Goal: Information Seeking & Learning: Learn about a topic

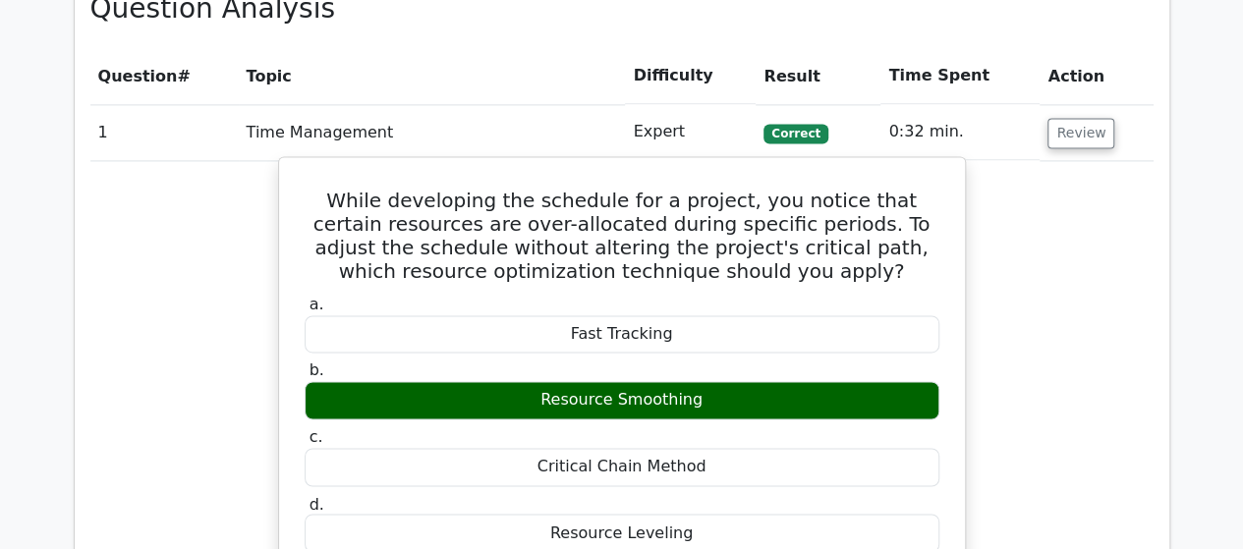
scroll to position [1376, 0]
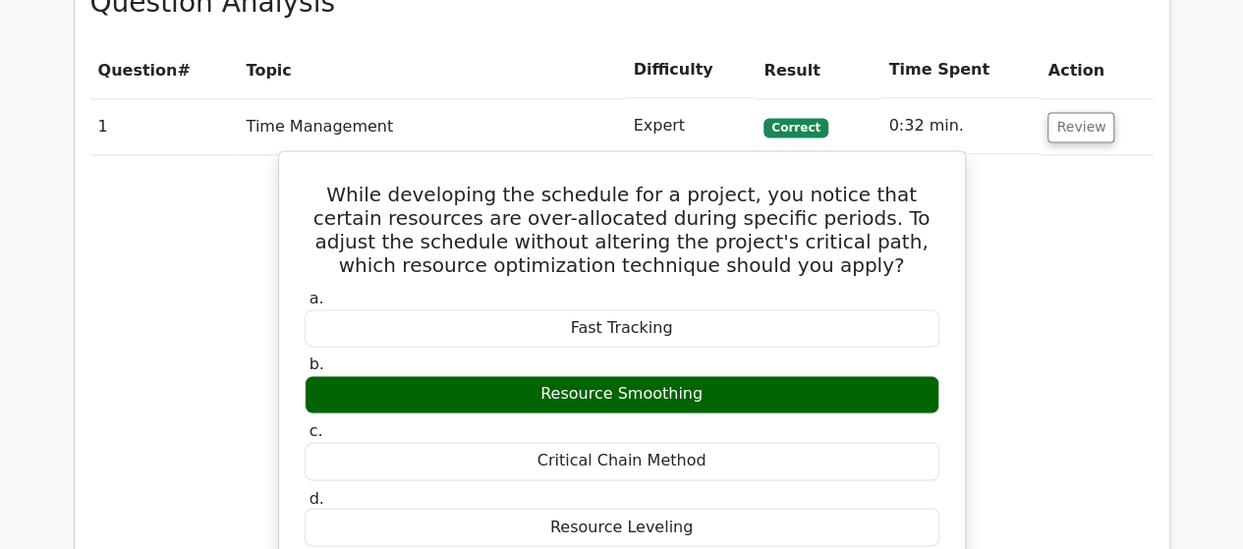
click at [808, 259] on h5 "While developing the schedule for a project, you notice that certain resources …" at bounding box center [622, 230] width 639 height 94
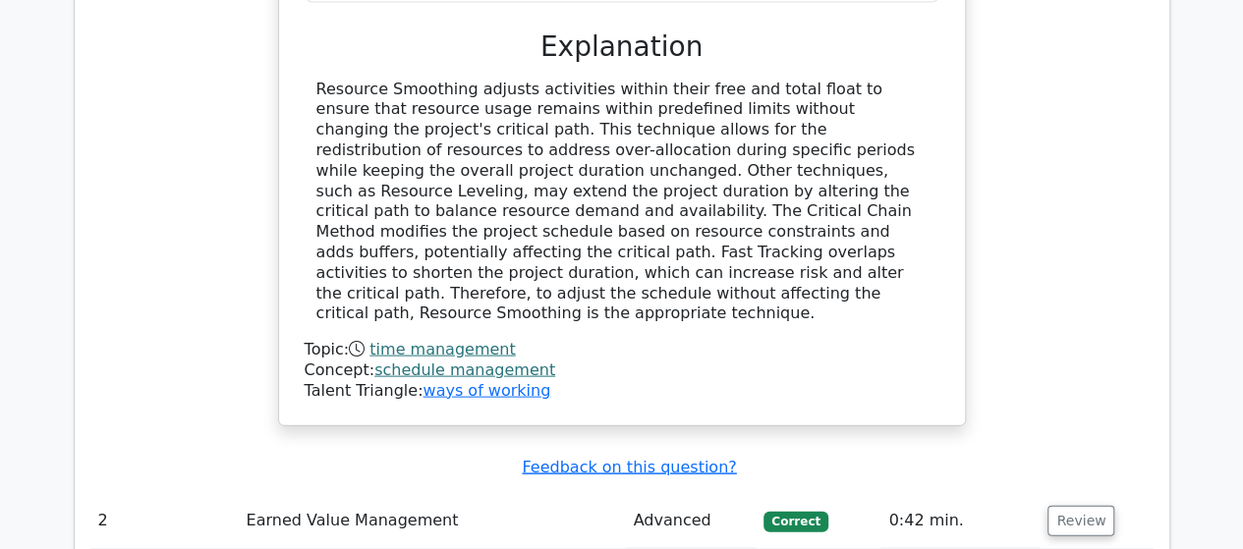
scroll to position [1965, 0]
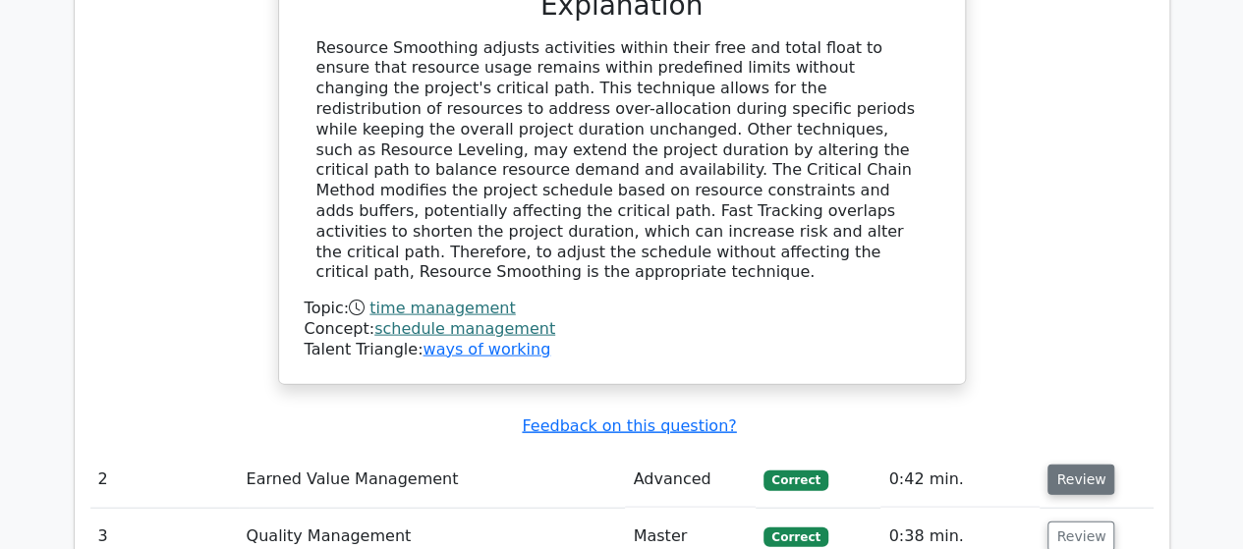
click at [1055, 465] on button "Review" at bounding box center [1081, 480] width 67 height 30
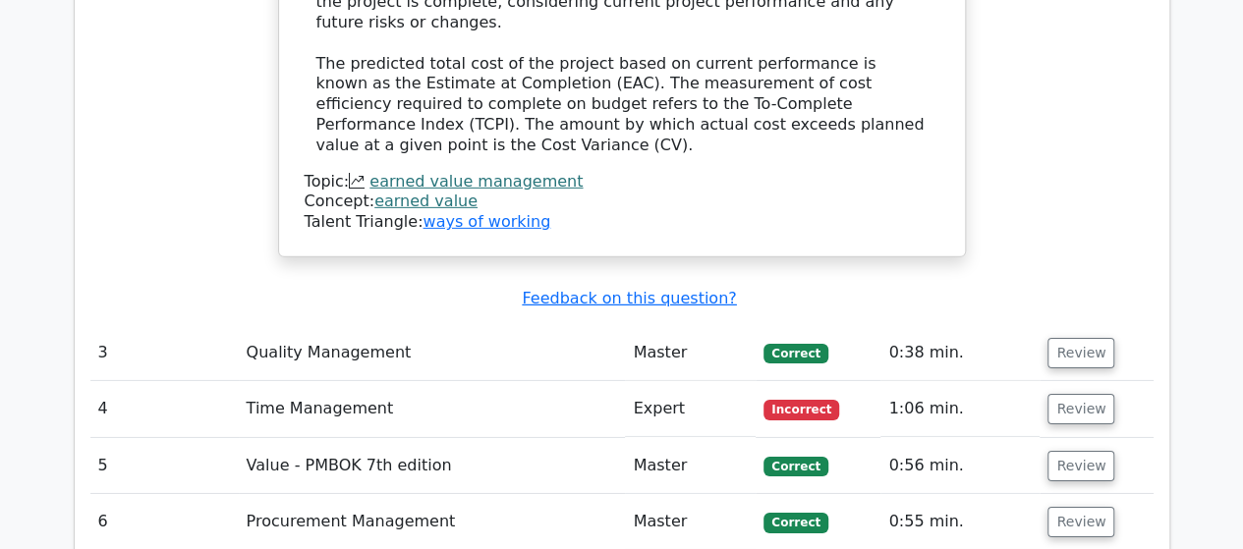
scroll to position [3047, 0]
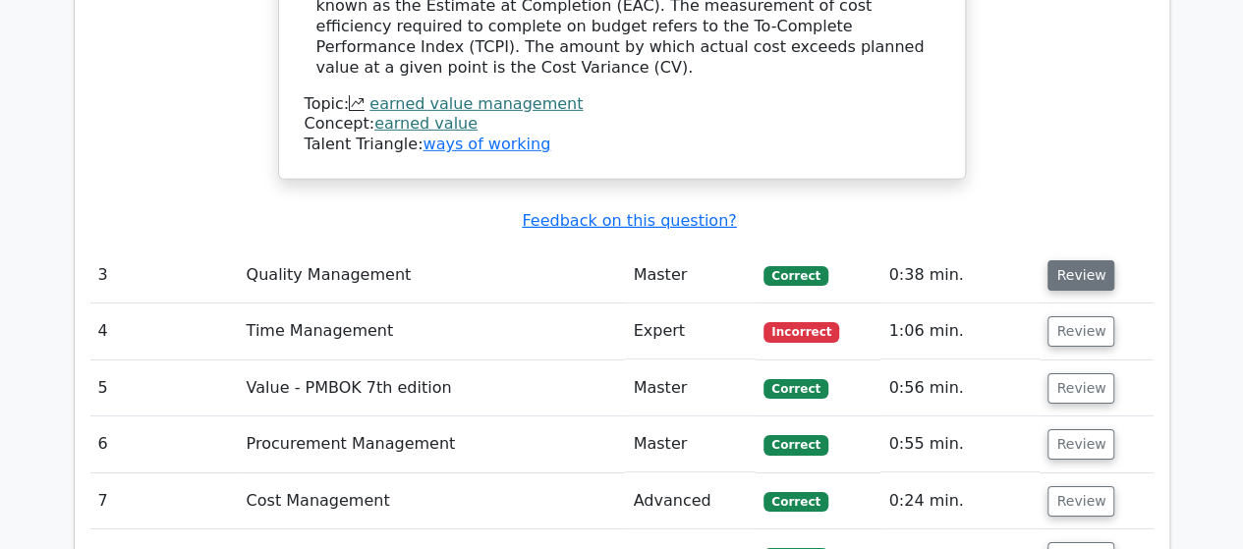
click at [1059, 260] on button "Review" at bounding box center [1081, 275] width 67 height 30
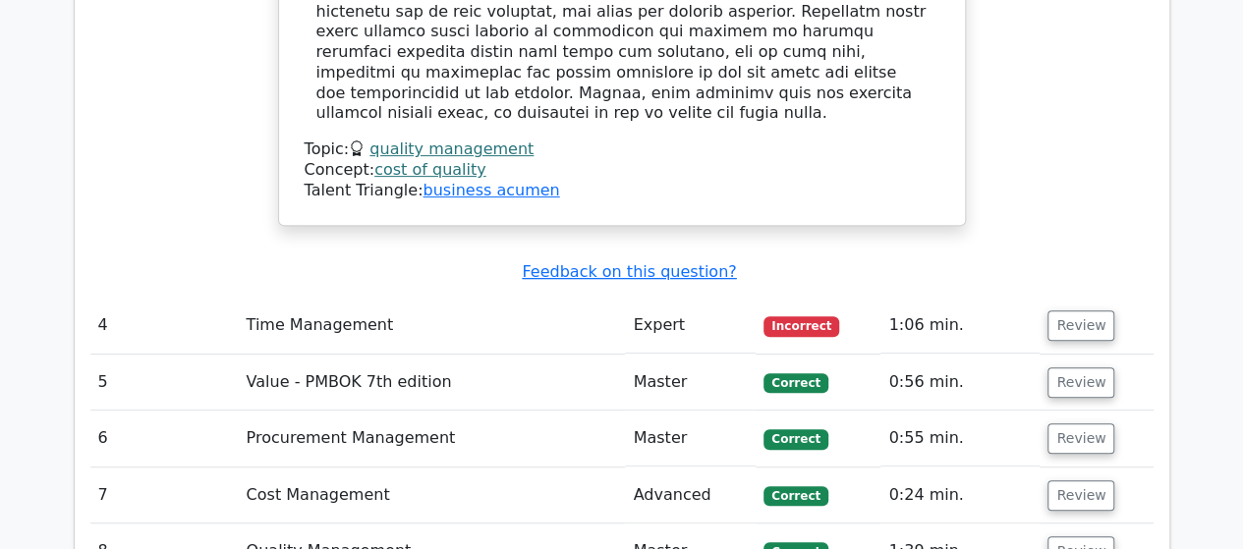
scroll to position [4029, 0]
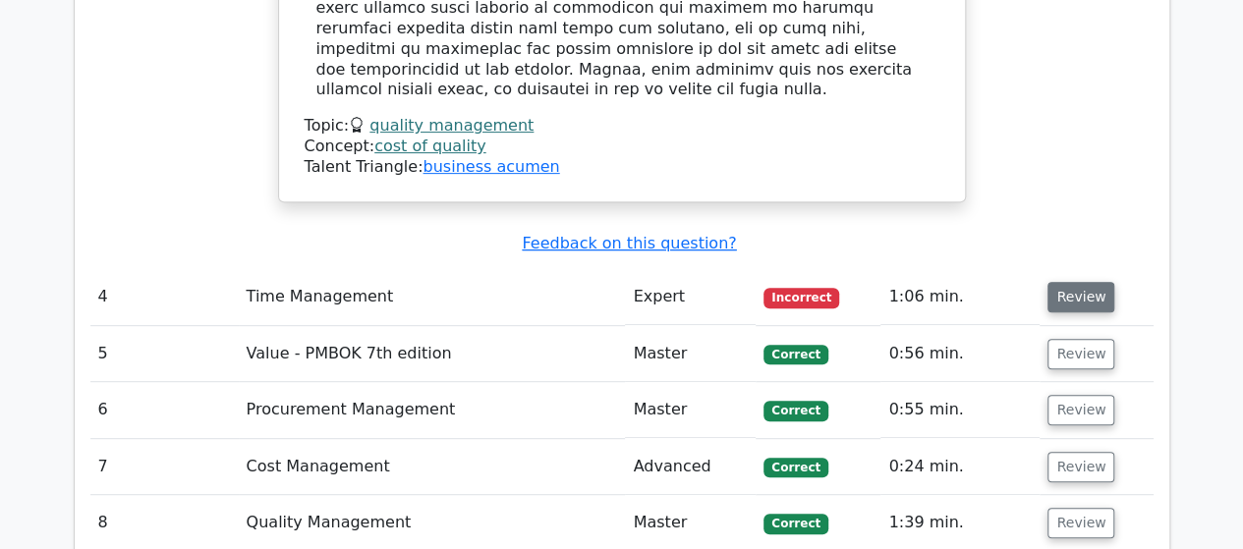
click at [1062, 282] on button "Review" at bounding box center [1081, 297] width 67 height 30
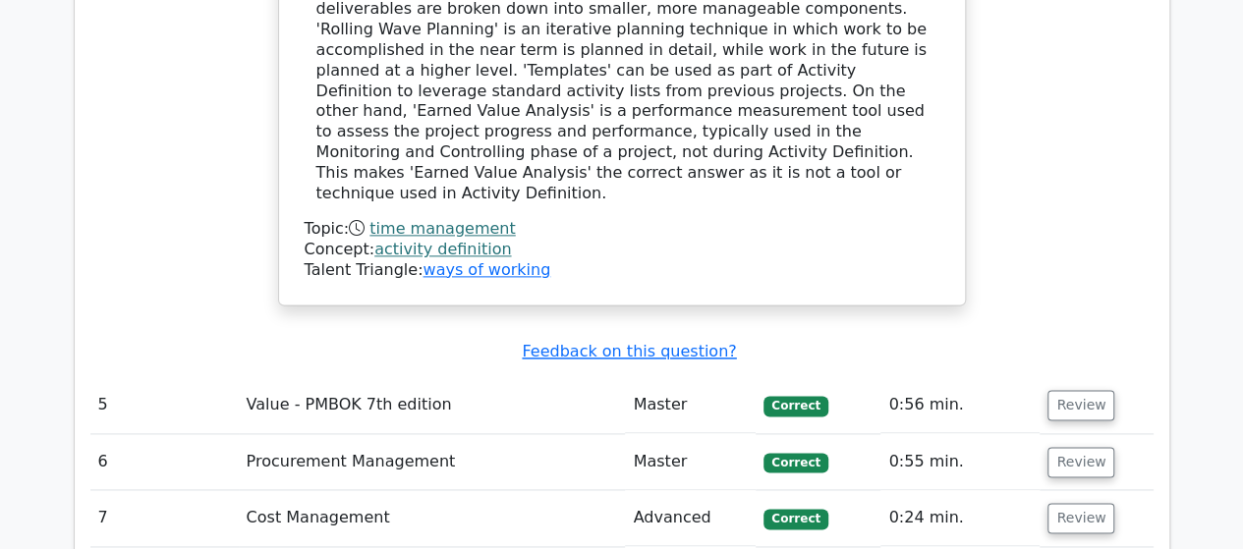
scroll to position [4914, 0]
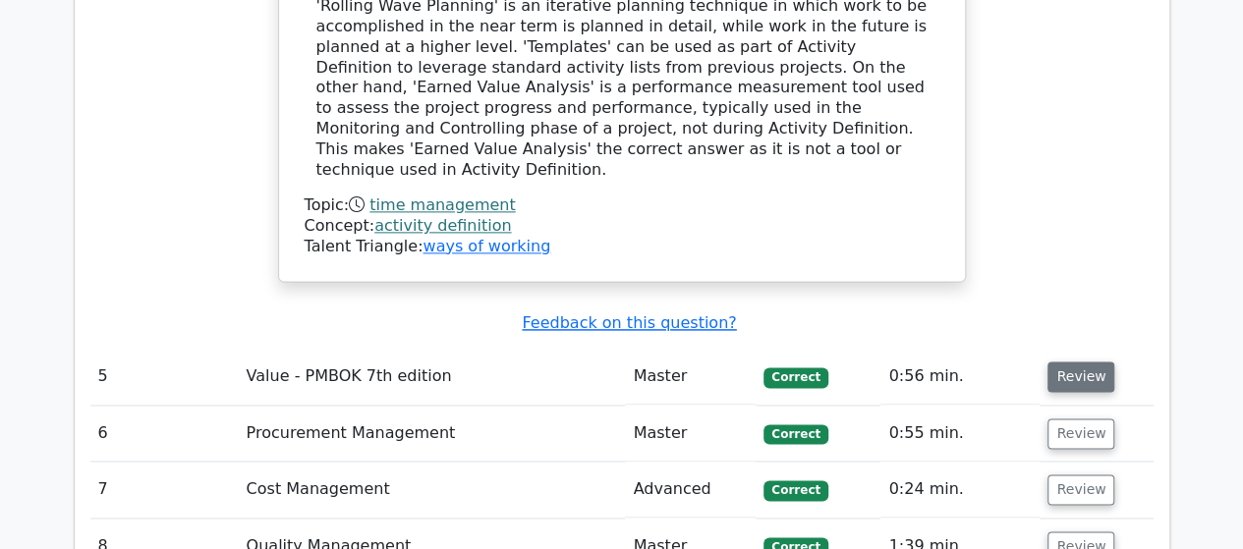
click at [1057, 362] on button "Review" at bounding box center [1081, 377] width 67 height 30
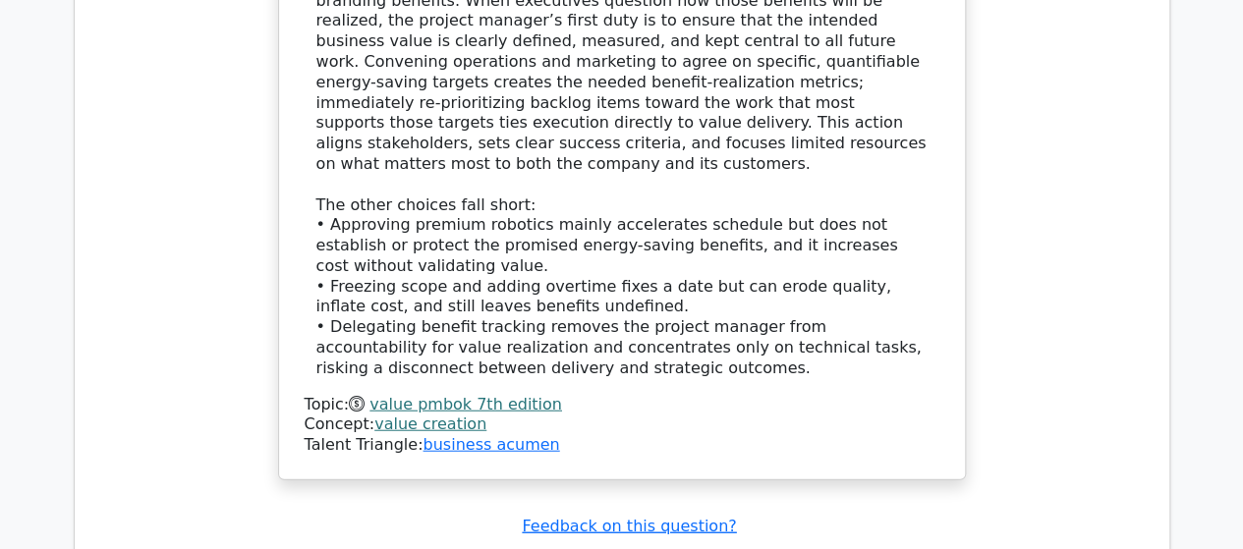
scroll to position [5995, 0]
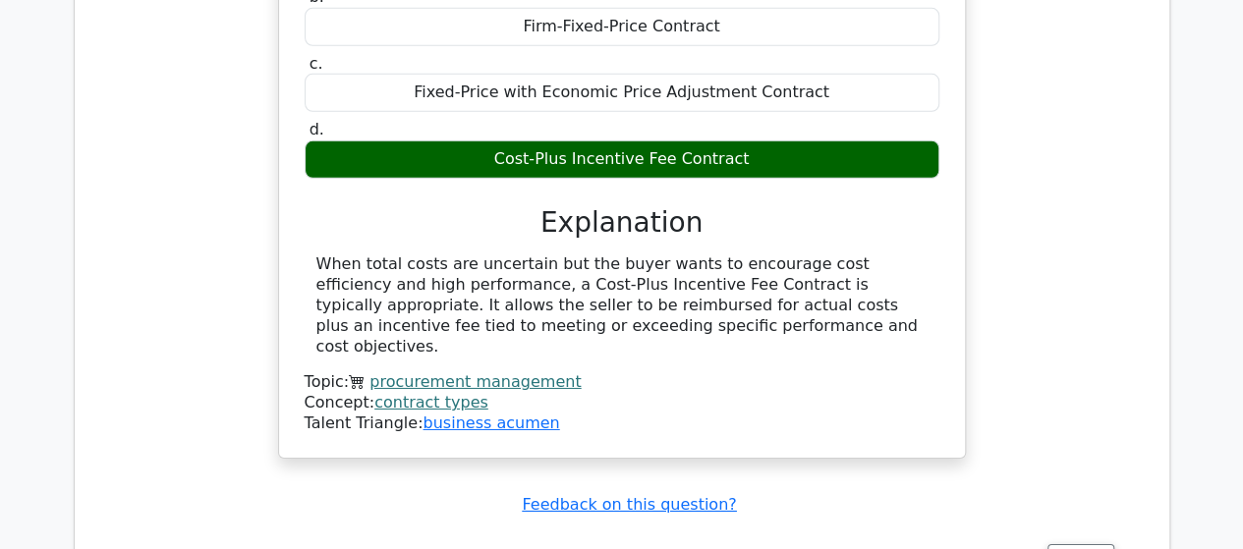
scroll to position [6879, 0]
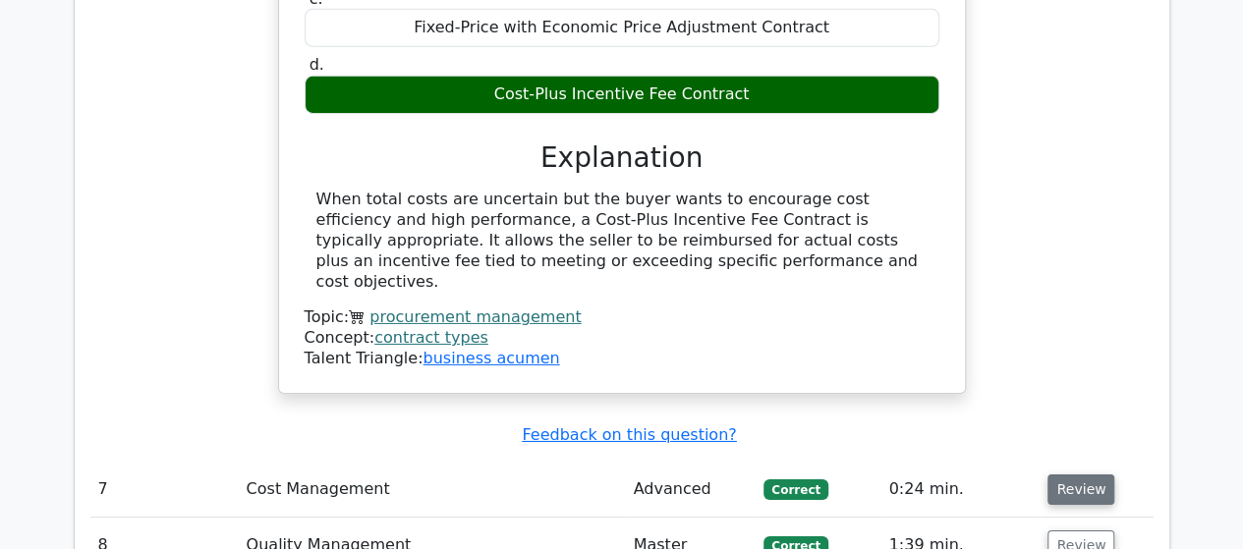
click at [1063, 475] on button "Review" at bounding box center [1081, 490] width 67 height 30
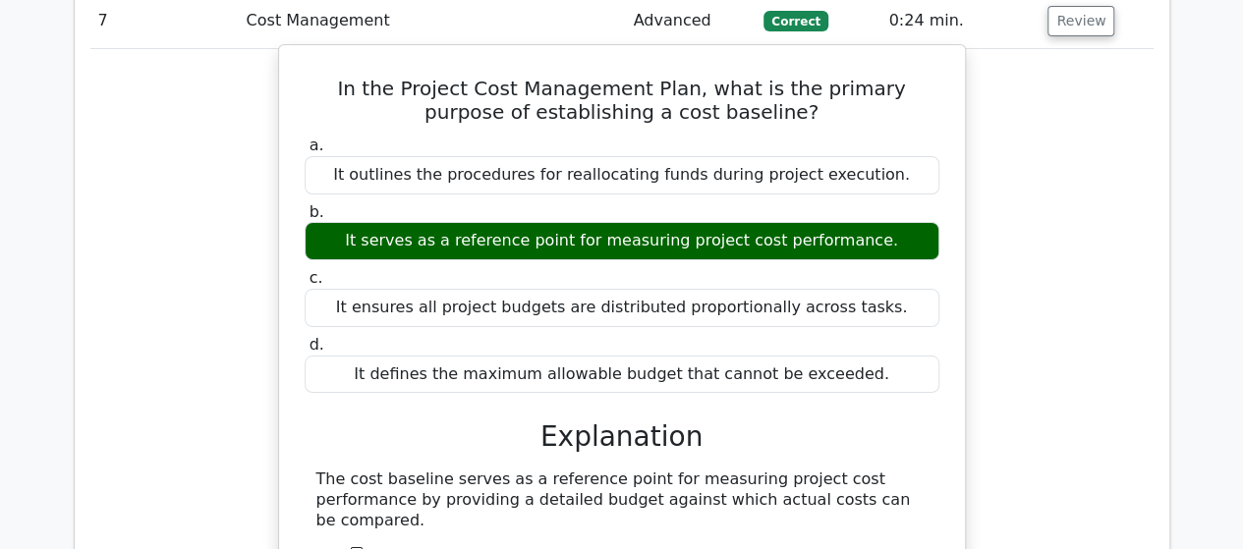
scroll to position [7567, 0]
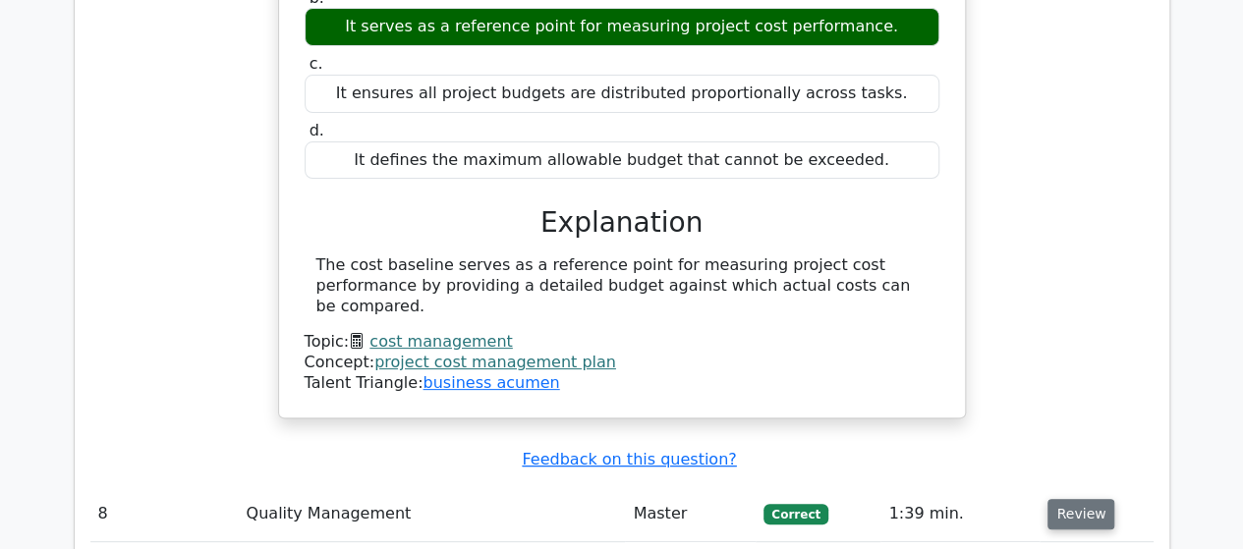
click at [1054, 499] on button "Review" at bounding box center [1081, 514] width 67 height 30
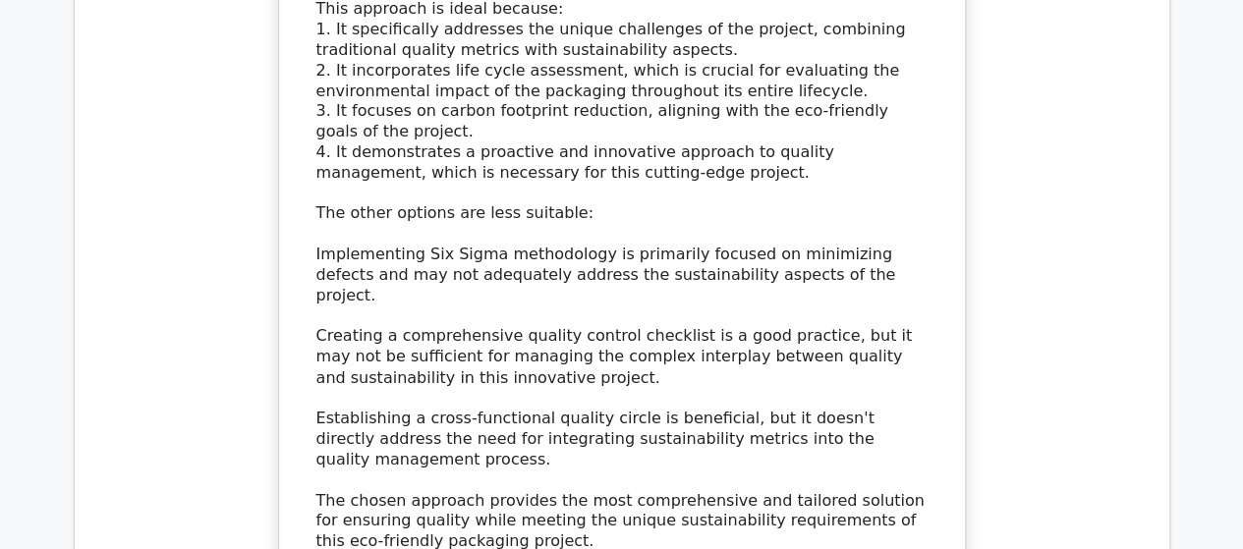
scroll to position [9041, 0]
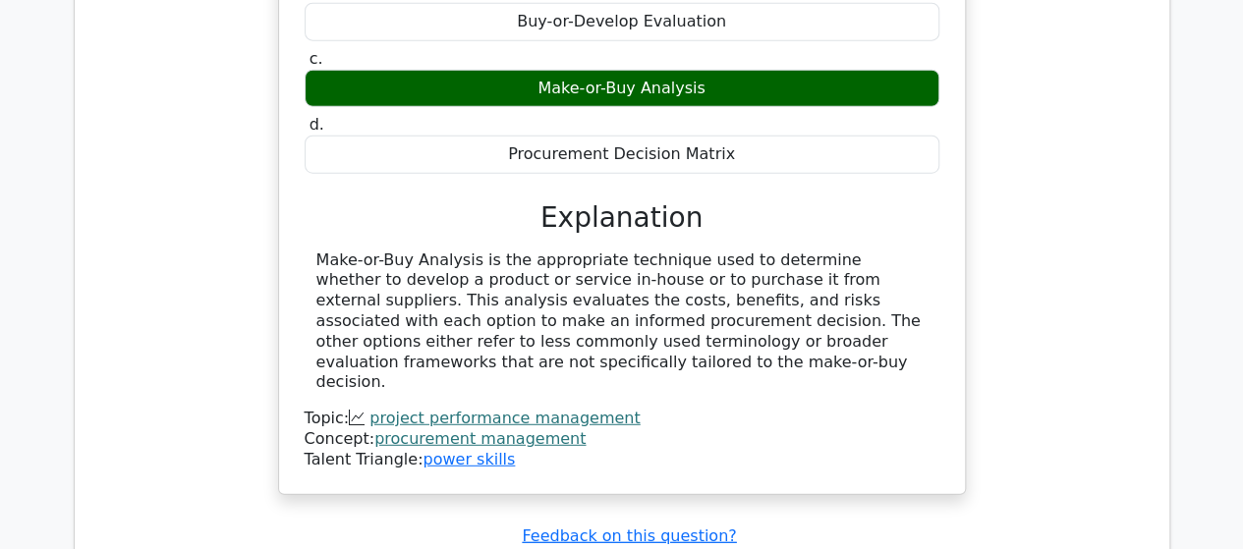
scroll to position [9926, 0]
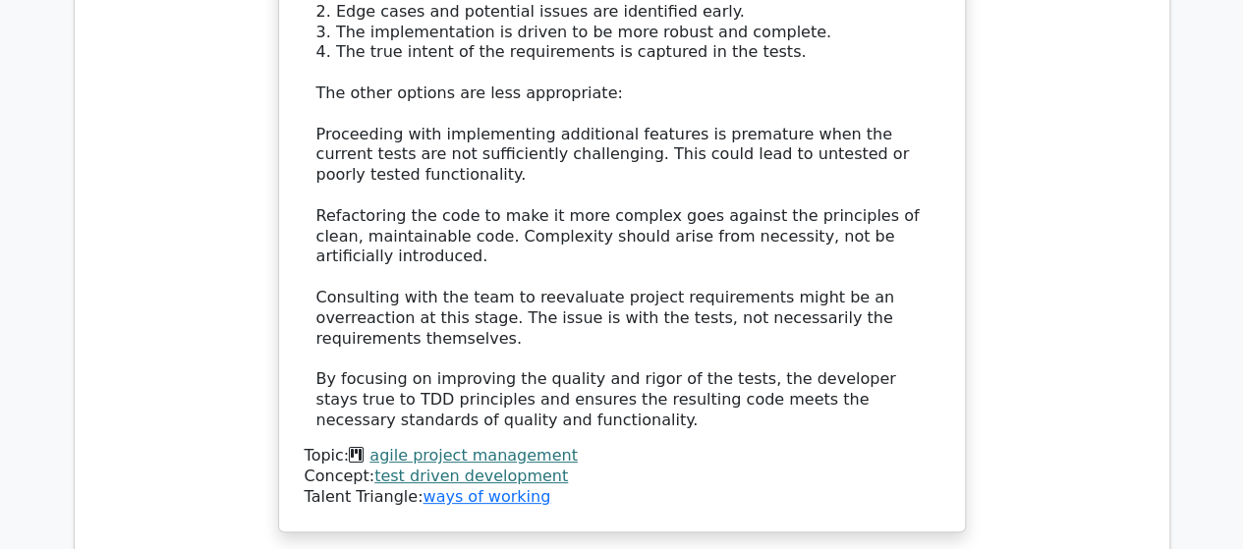
scroll to position [11203, 0]
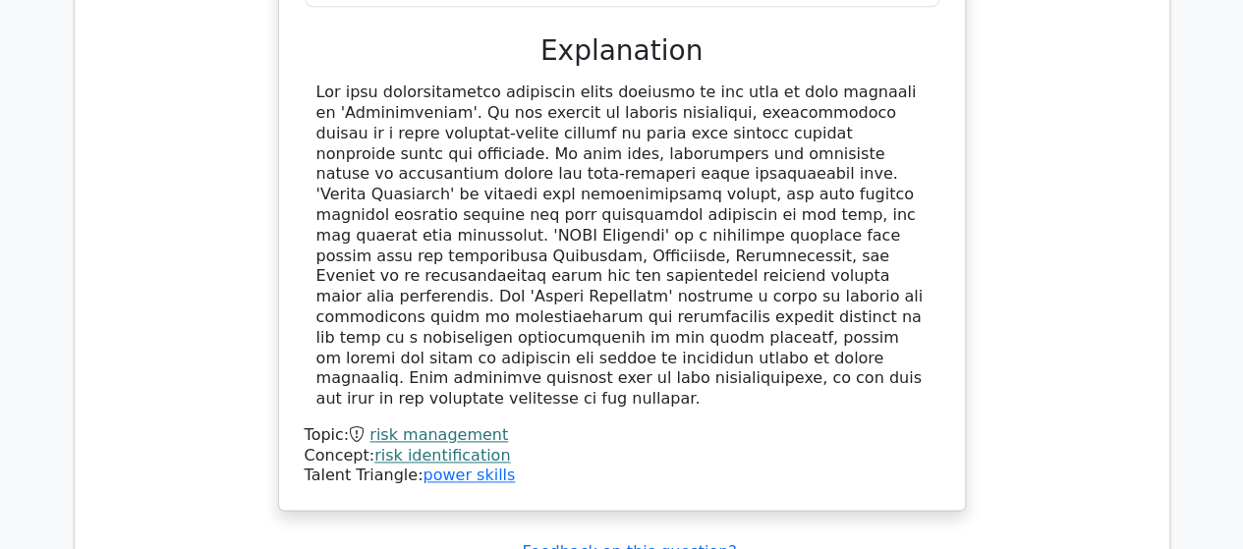
scroll to position [12284, 0]
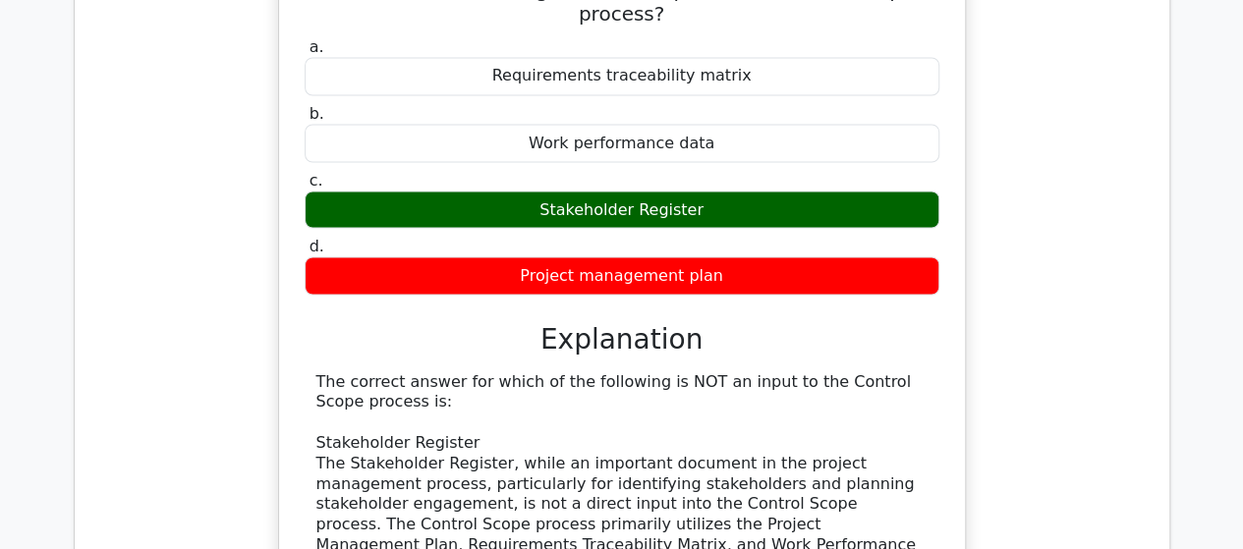
scroll to position [12972, 0]
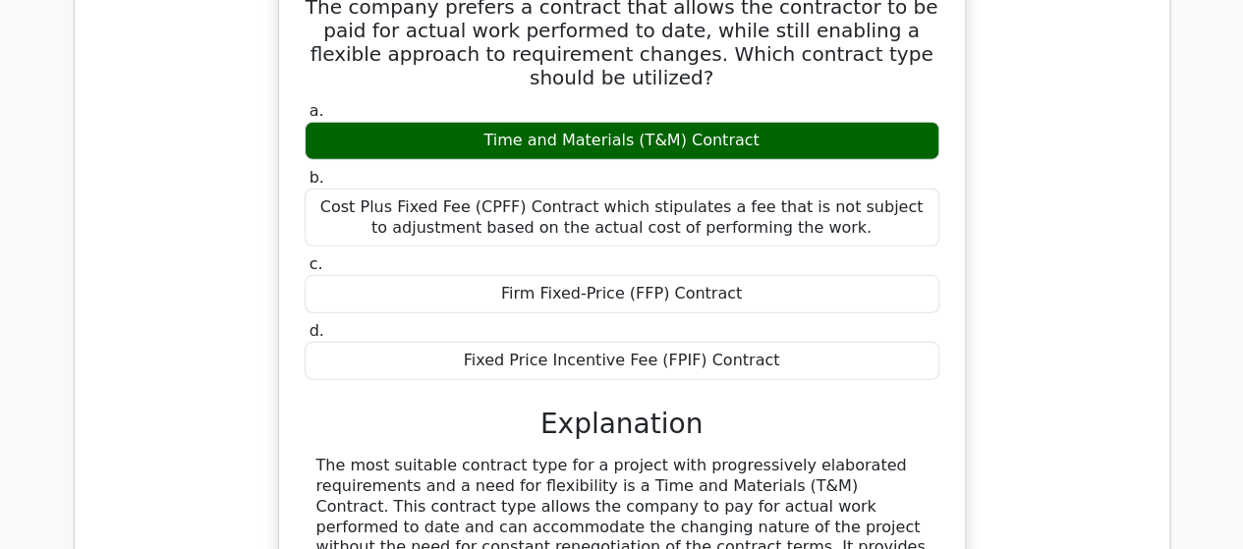
scroll to position [14053, 0]
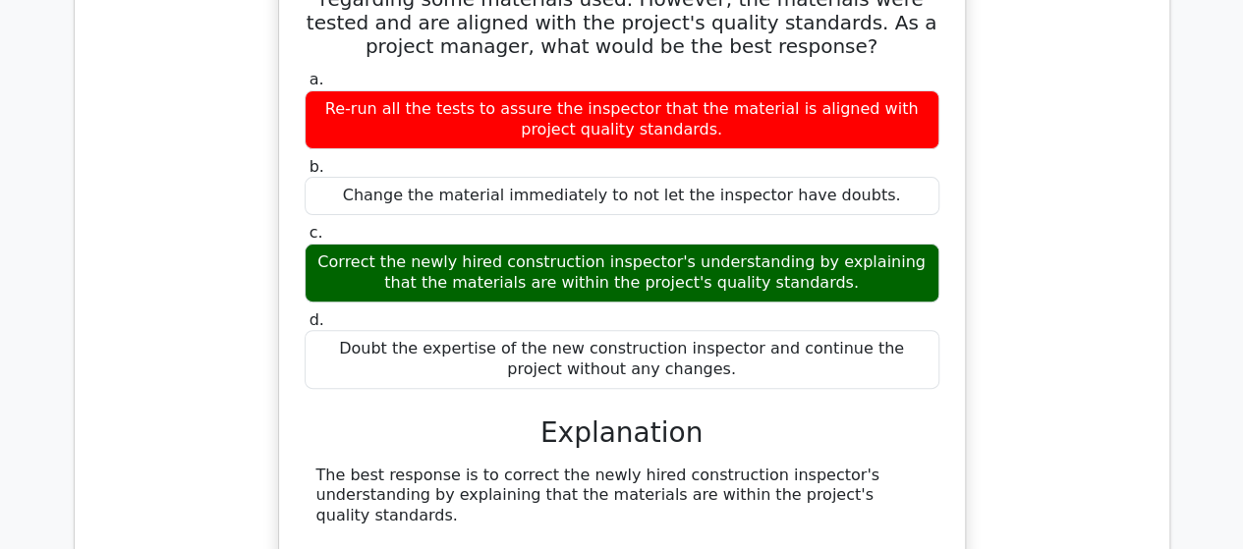
scroll to position [15134, 0]
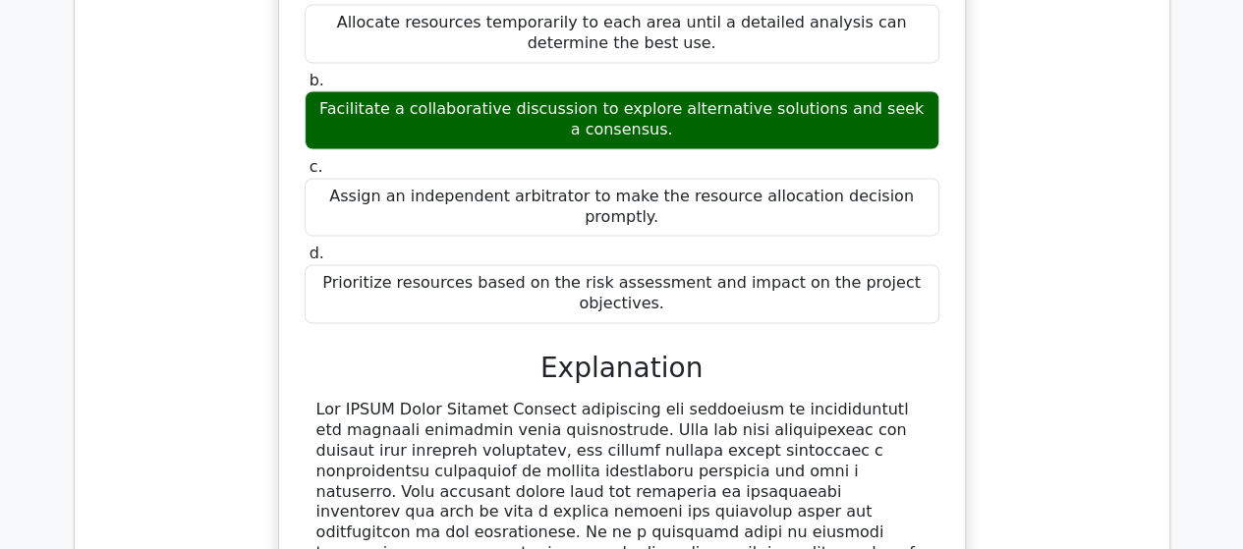
scroll to position [16412, 0]
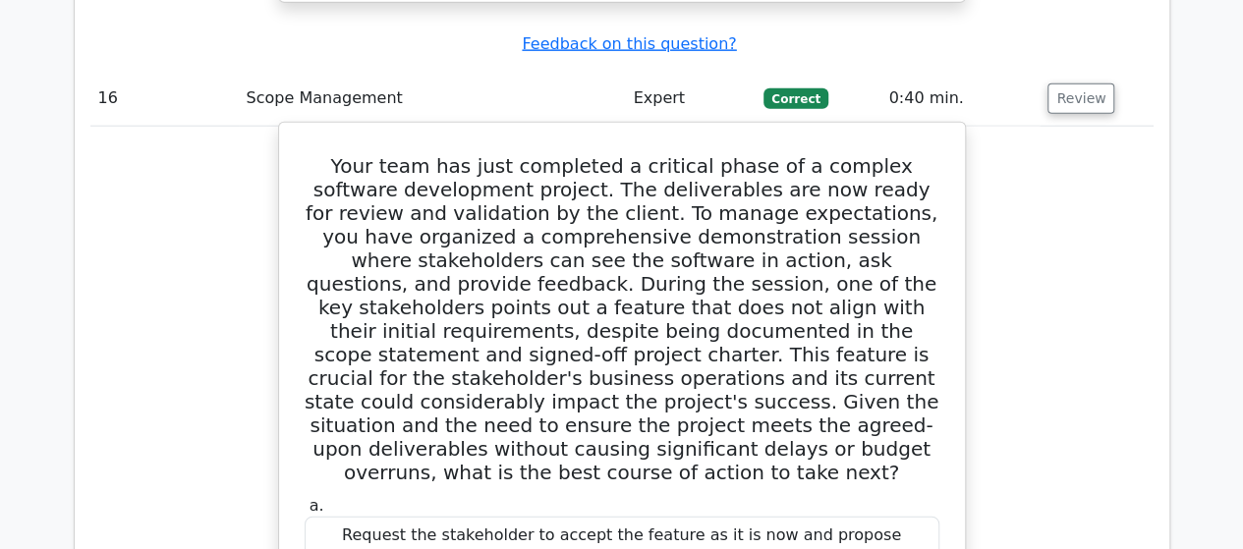
scroll to position [17591, 0]
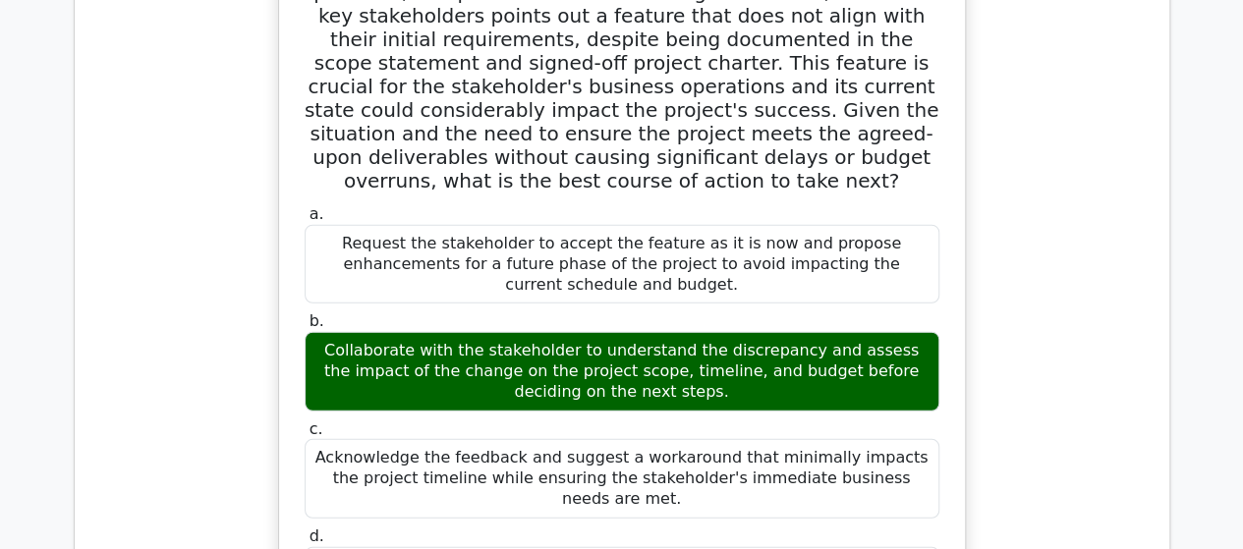
drag, startPoint x: 1071, startPoint y: 219, endPoint x: 997, endPoint y: 240, distance: 77.5
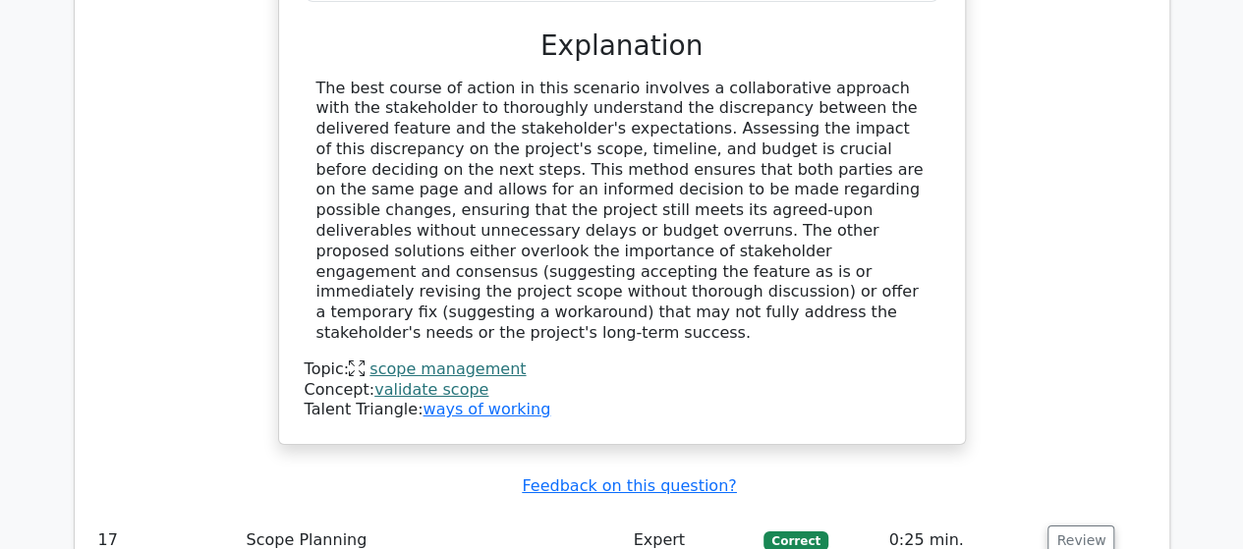
scroll to position [18377, 0]
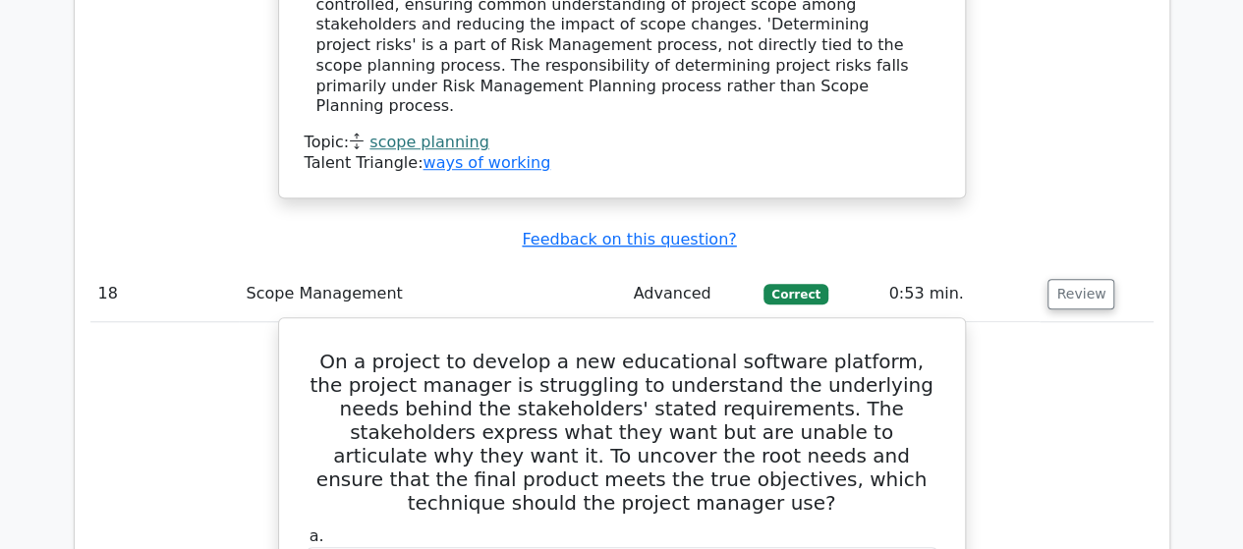
scroll to position [19360, 0]
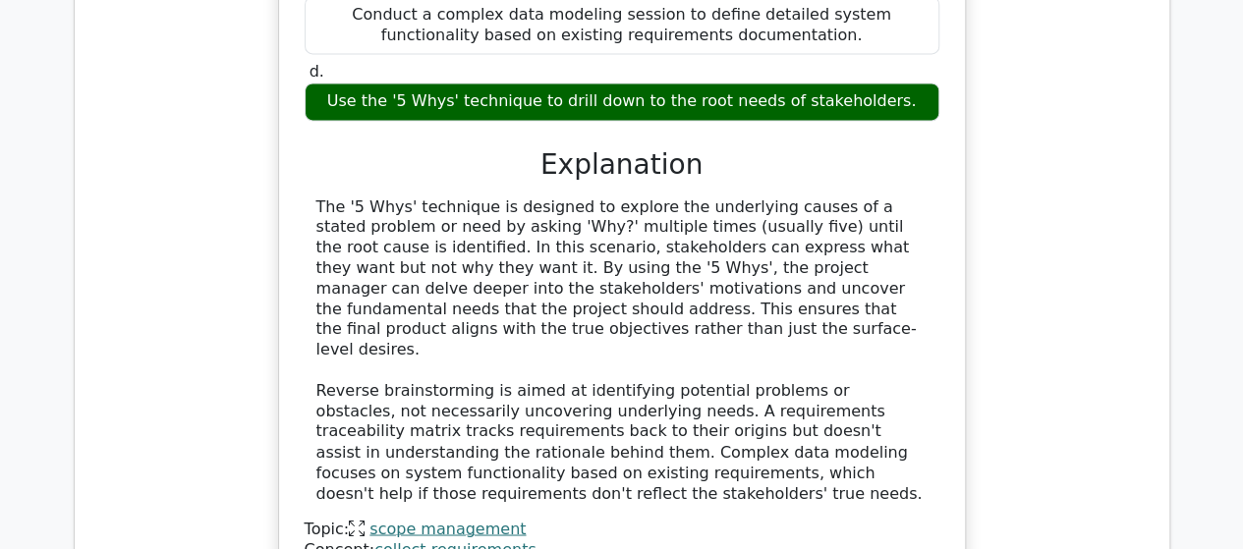
scroll to position [20146, 0]
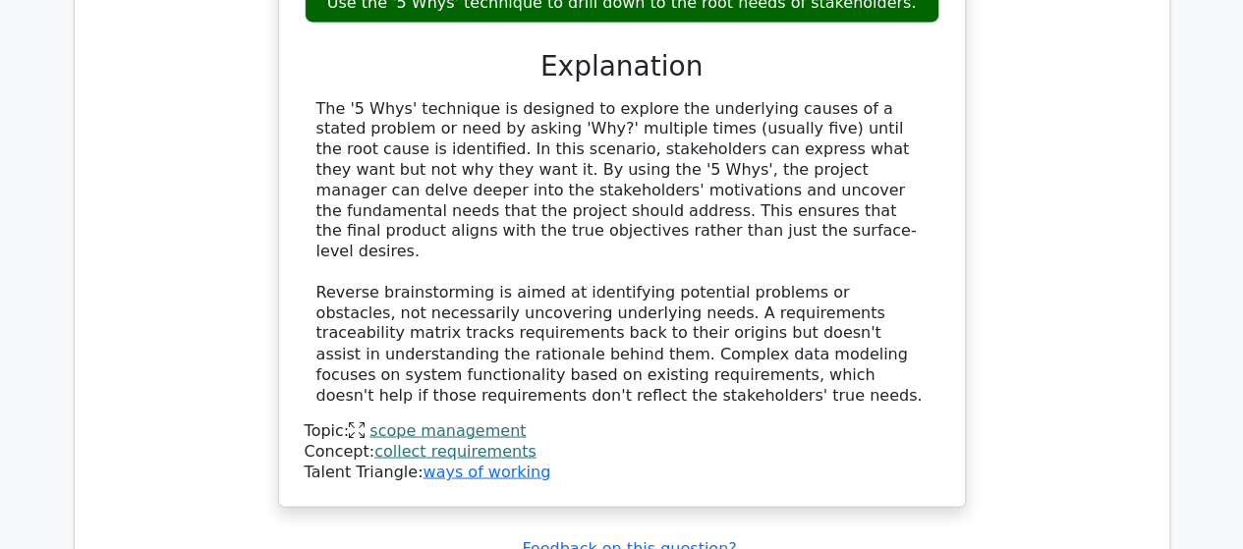
drag, startPoint x: 1068, startPoint y: 341, endPoint x: 1056, endPoint y: 342, distance: 11.8
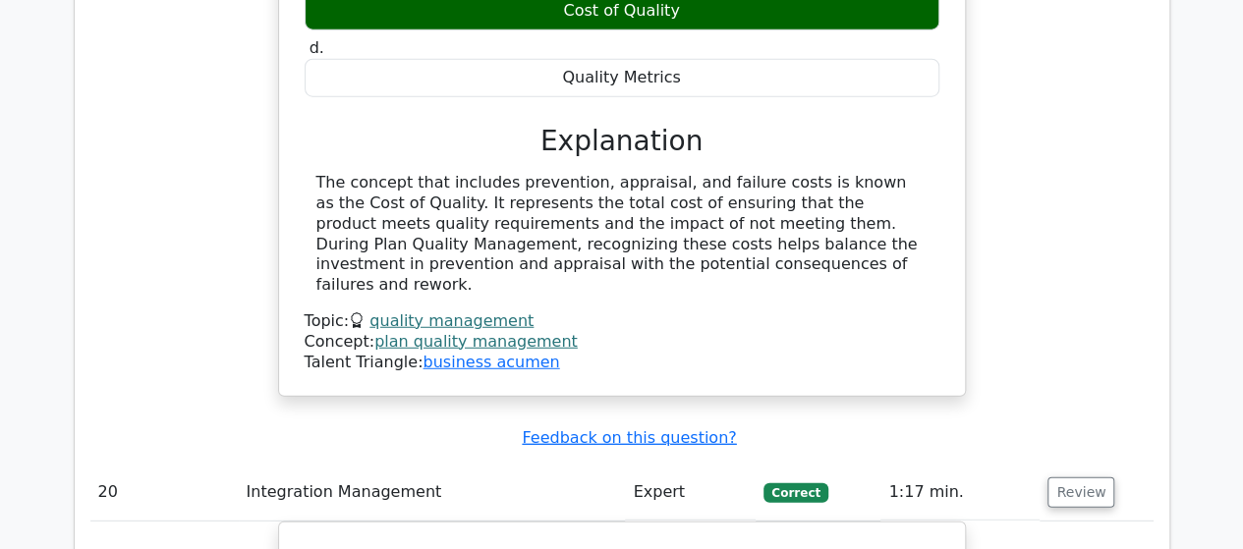
scroll to position [21279, 0]
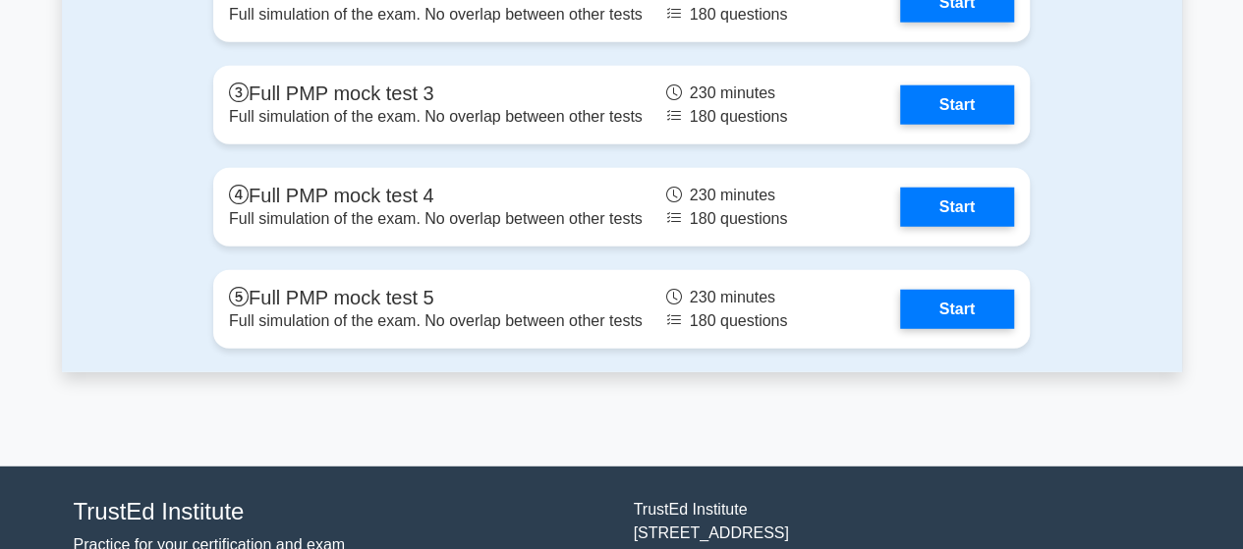
scroll to position [6083, 0]
